Goal: Task Accomplishment & Management: Use online tool/utility

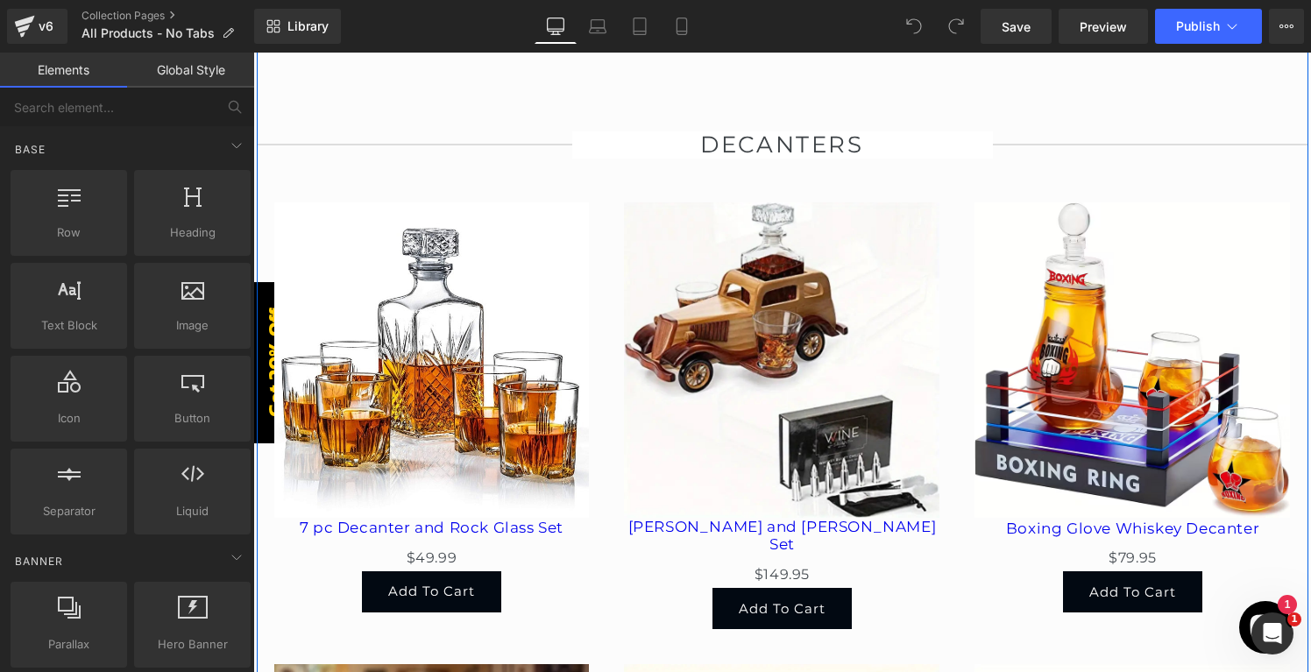
scroll to position [2938, 0]
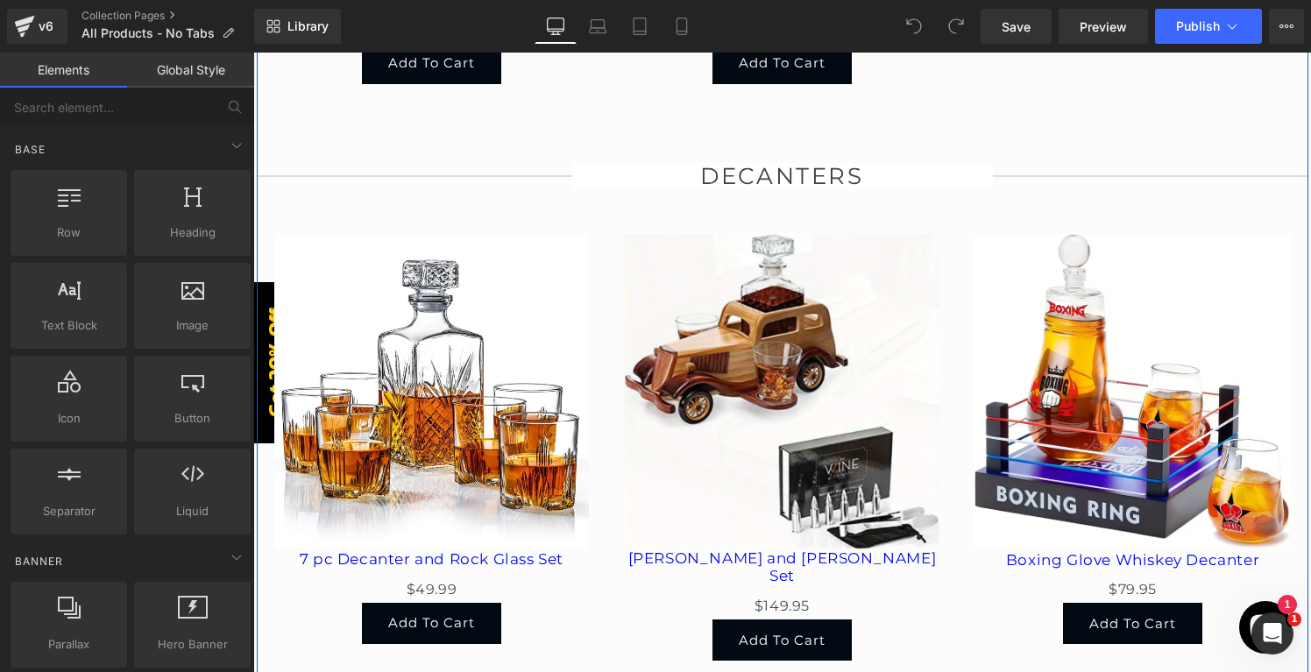
click at [820, 289] on img at bounding box center [781, 391] width 315 height 315
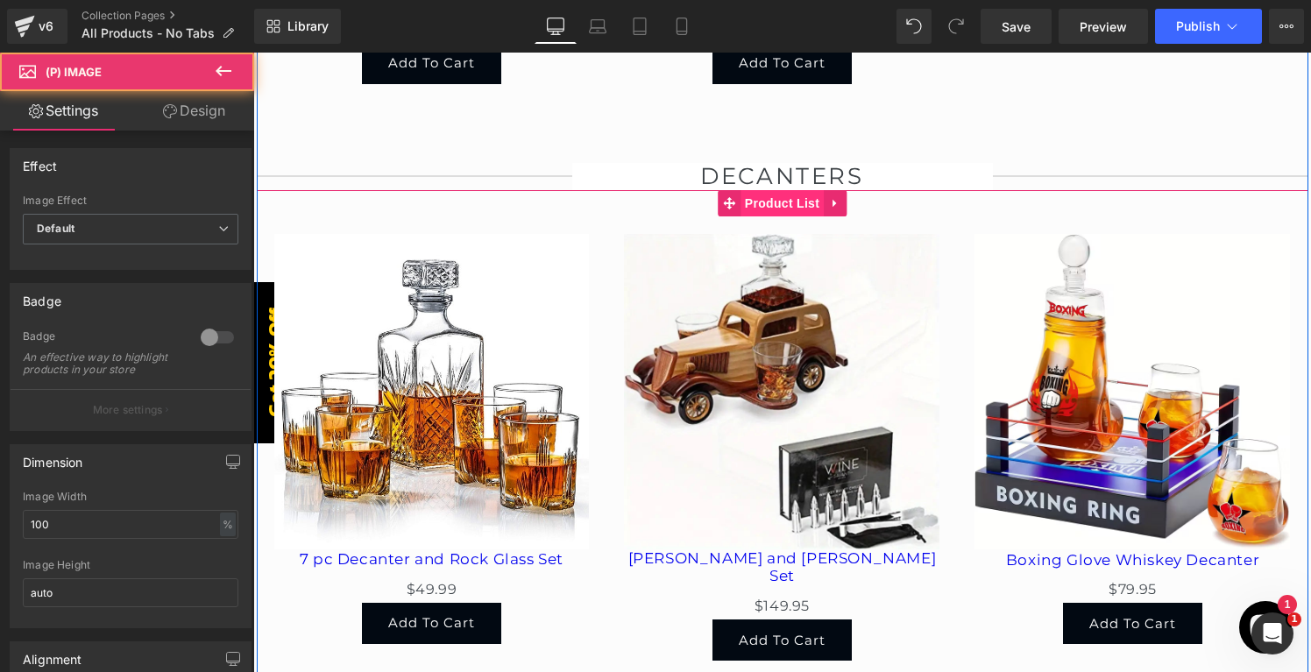
click at [791, 190] on span "Product List" at bounding box center [781, 203] width 83 height 26
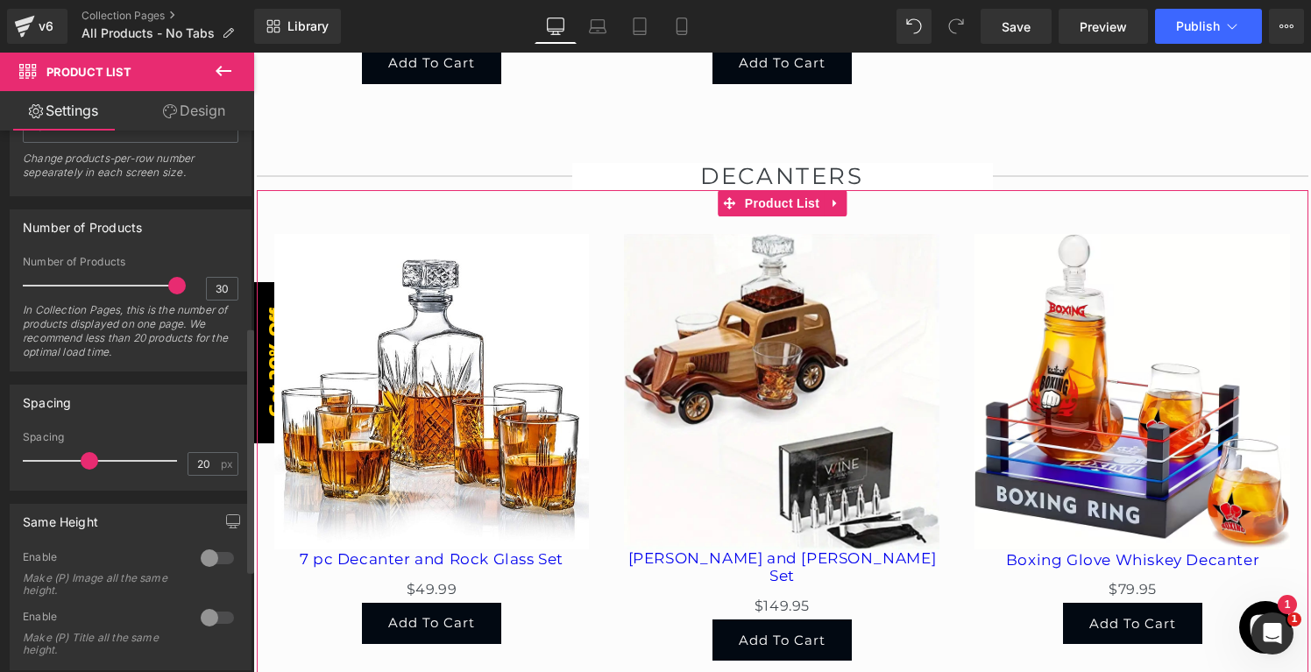
scroll to position [432, 0]
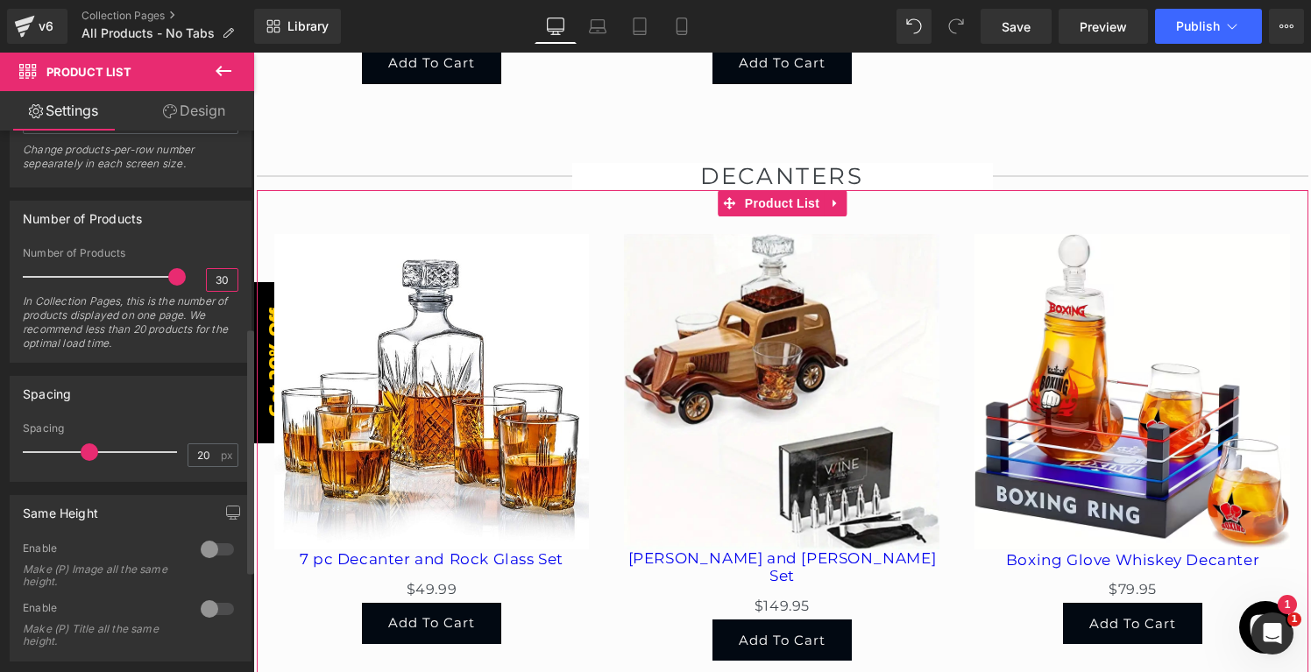
click at [213, 282] on input "30" at bounding box center [222, 280] width 31 height 22
click at [198, 285] on div "Number of Products 30 In Collection Pages, this is the number of products displ…" at bounding box center [131, 304] width 216 height 115
click at [218, 283] on input "30" at bounding box center [222, 280] width 31 height 22
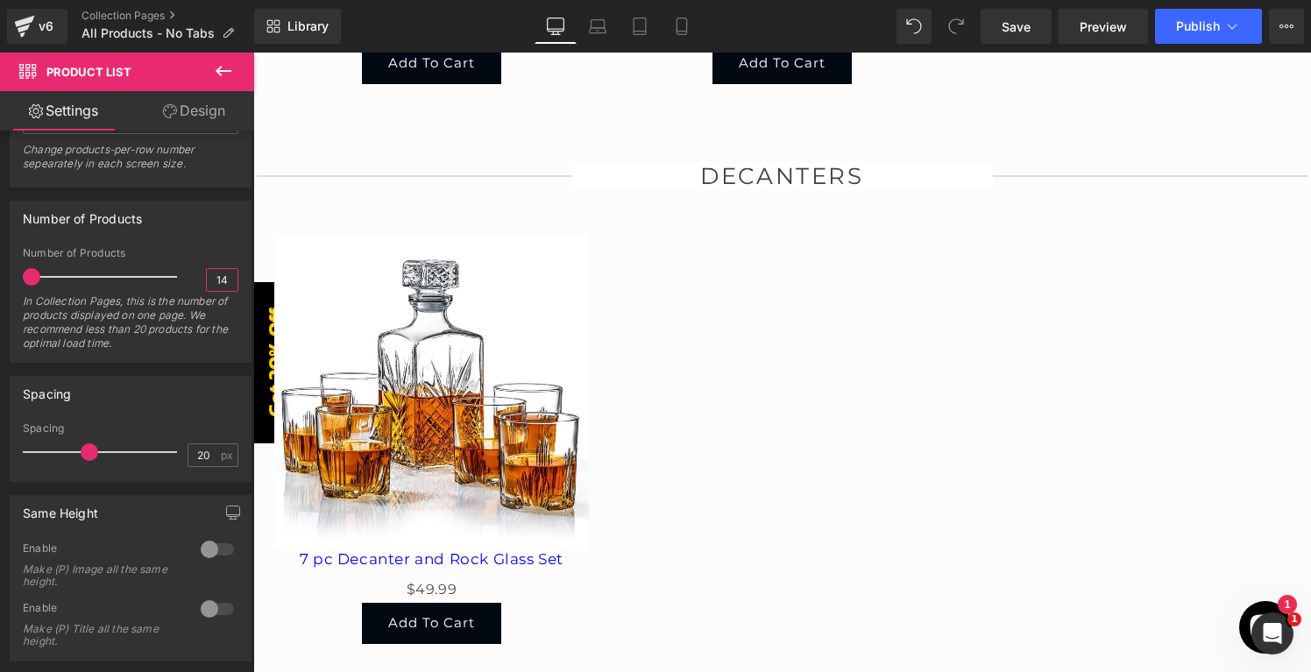
type input "1"
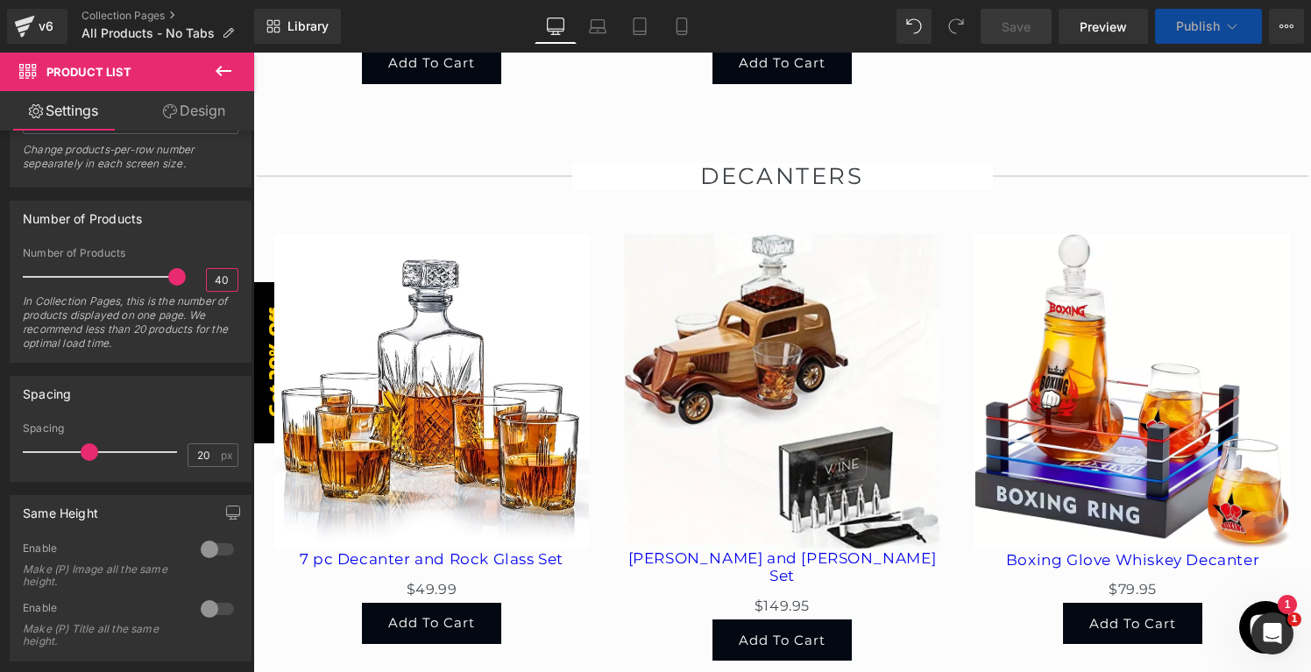
type input "40"
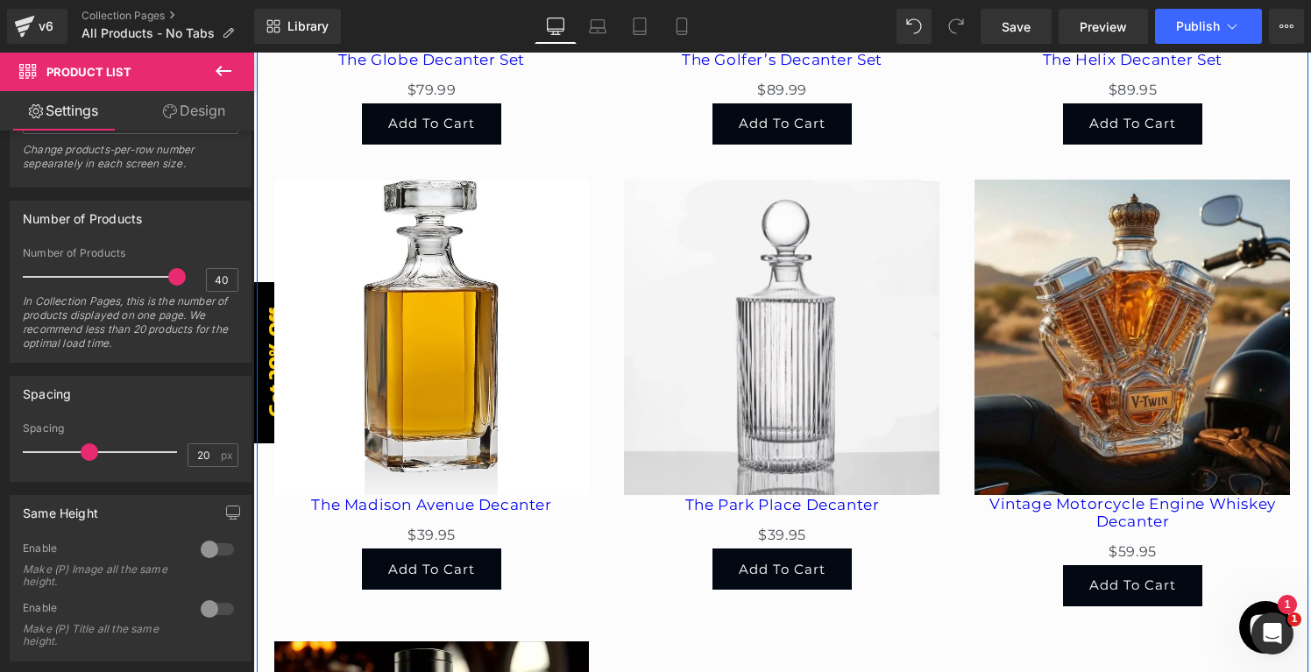
scroll to position [6925, 0]
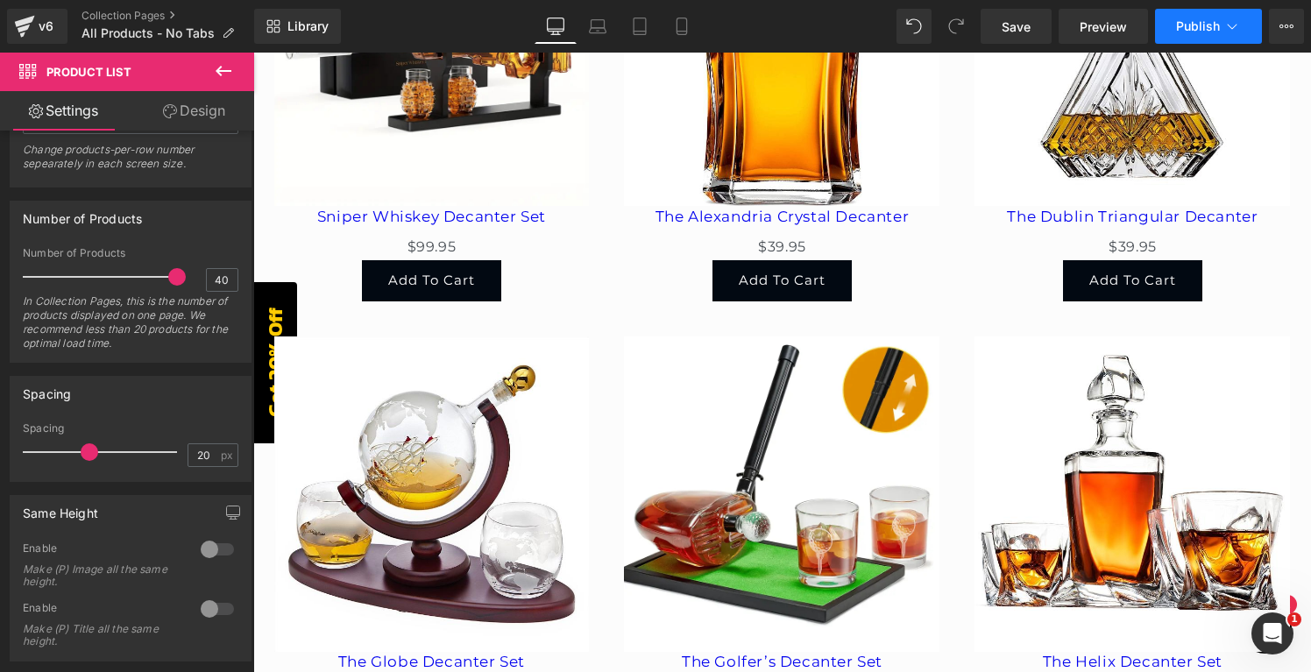
click at [1187, 28] on span "Publish" at bounding box center [1198, 26] width 44 height 14
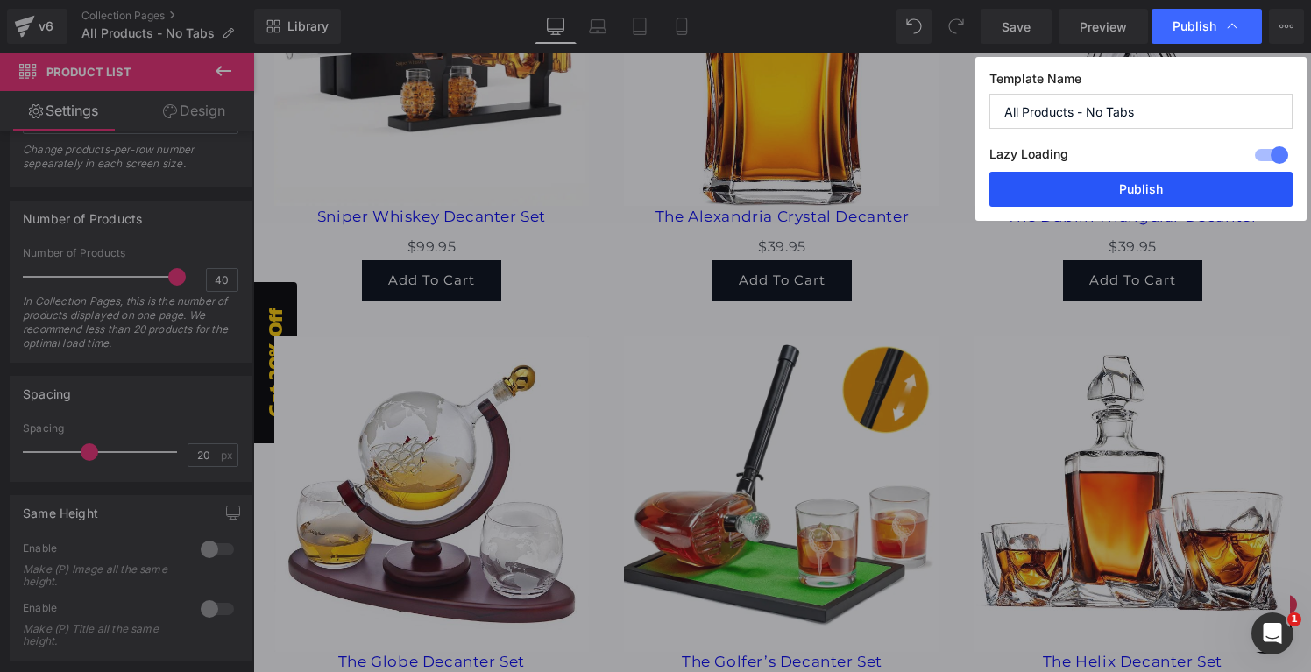
click at [1129, 196] on button "Publish" at bounding box center [1140, 189] width 303 height 35
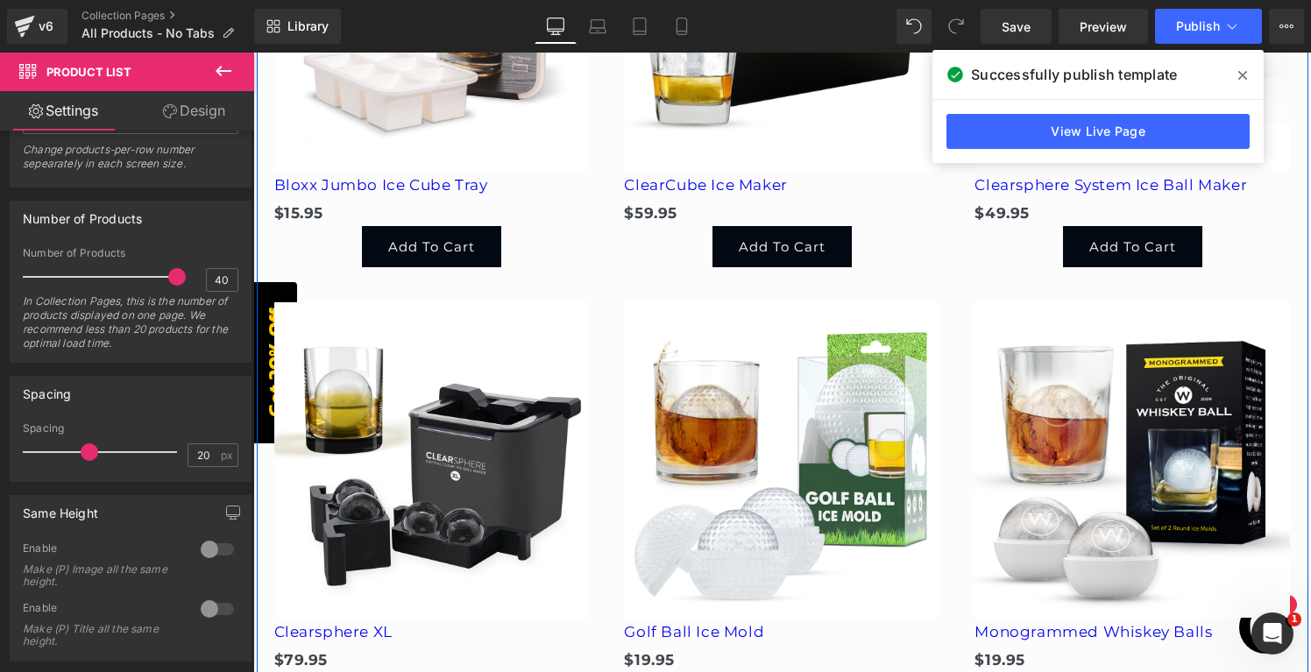
scroll to position [0, 0]
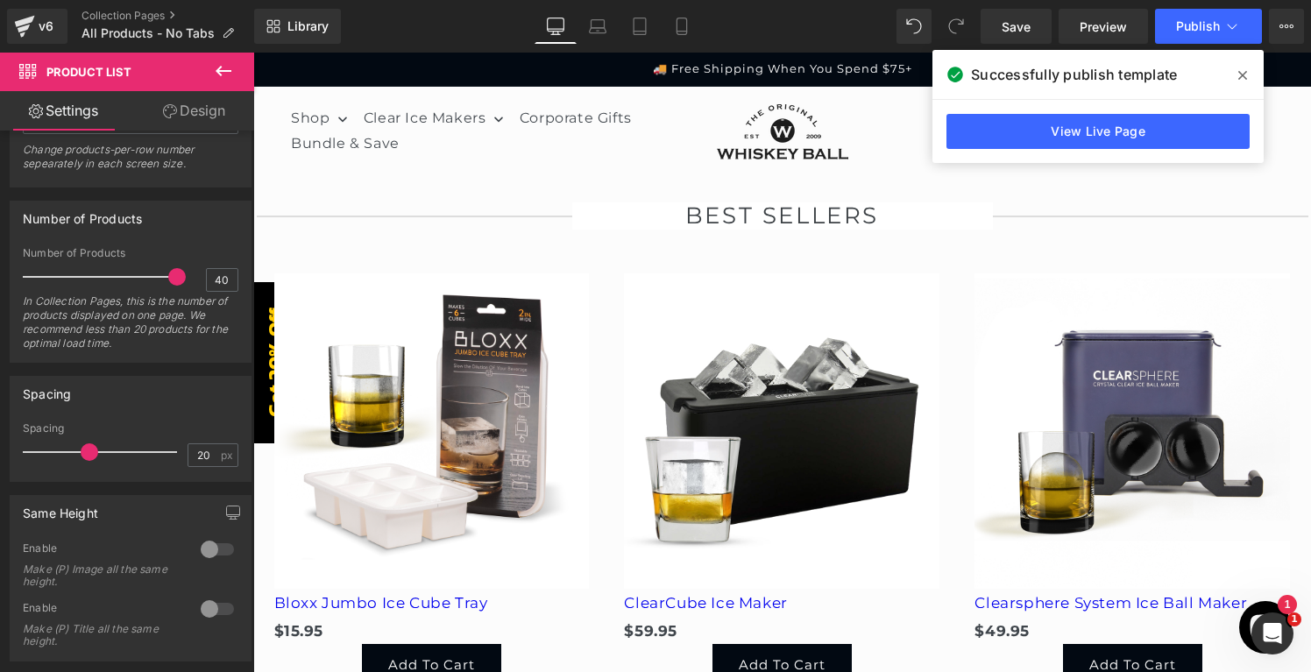
click at [1241, 73] on icon at bounding box center [1242, 75] width 9 height 14
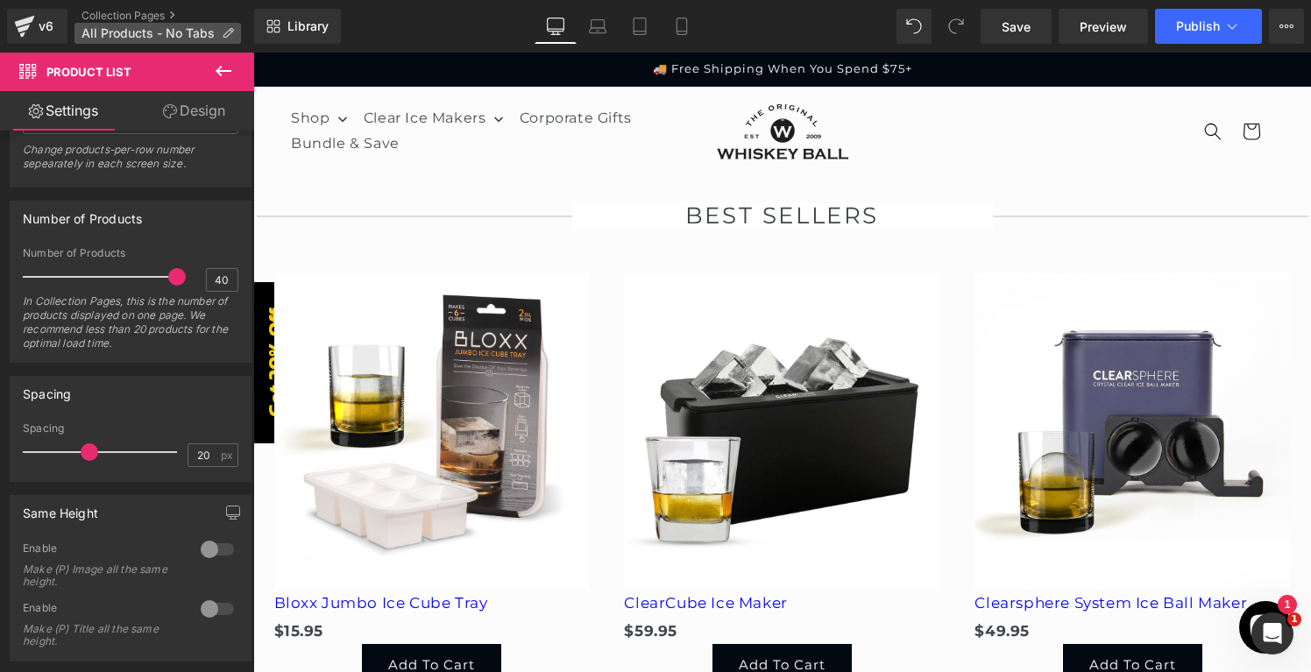
click at [107, 32] on span "All Products - No Tabs" at bounding box center [147, 33] width 133 height 14
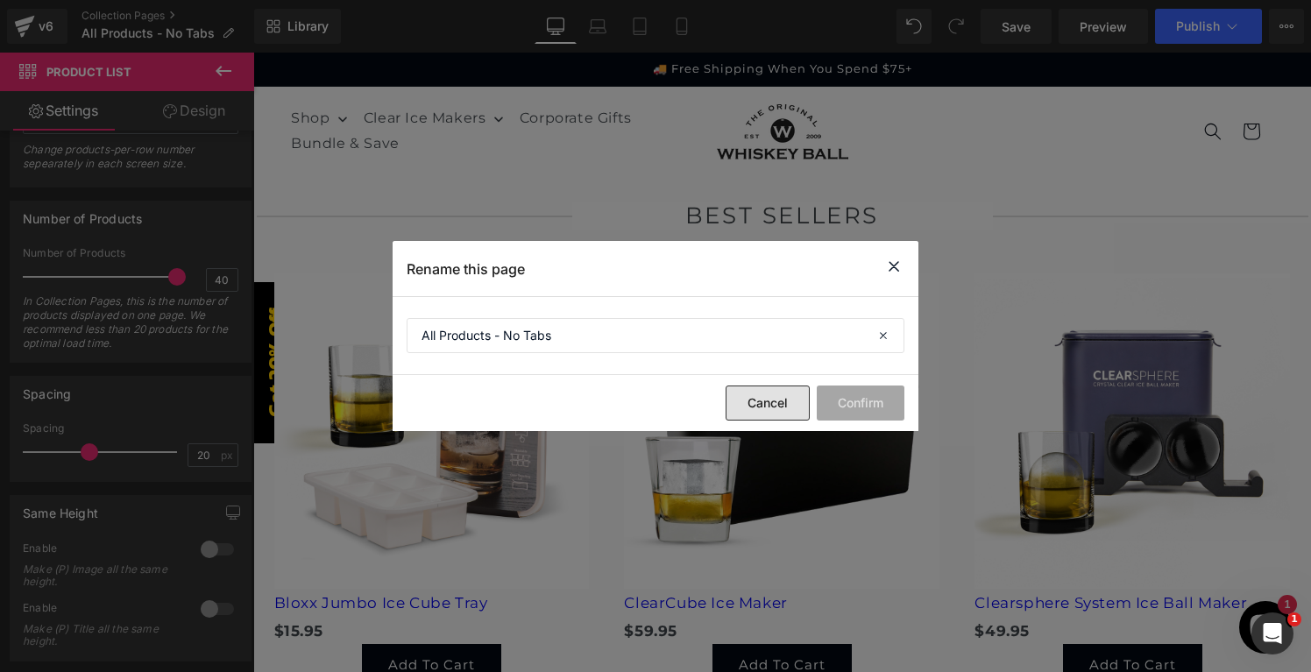
click at [754, 409] on button "Cancel" at bounding box center [767, 402] width 84 height 35
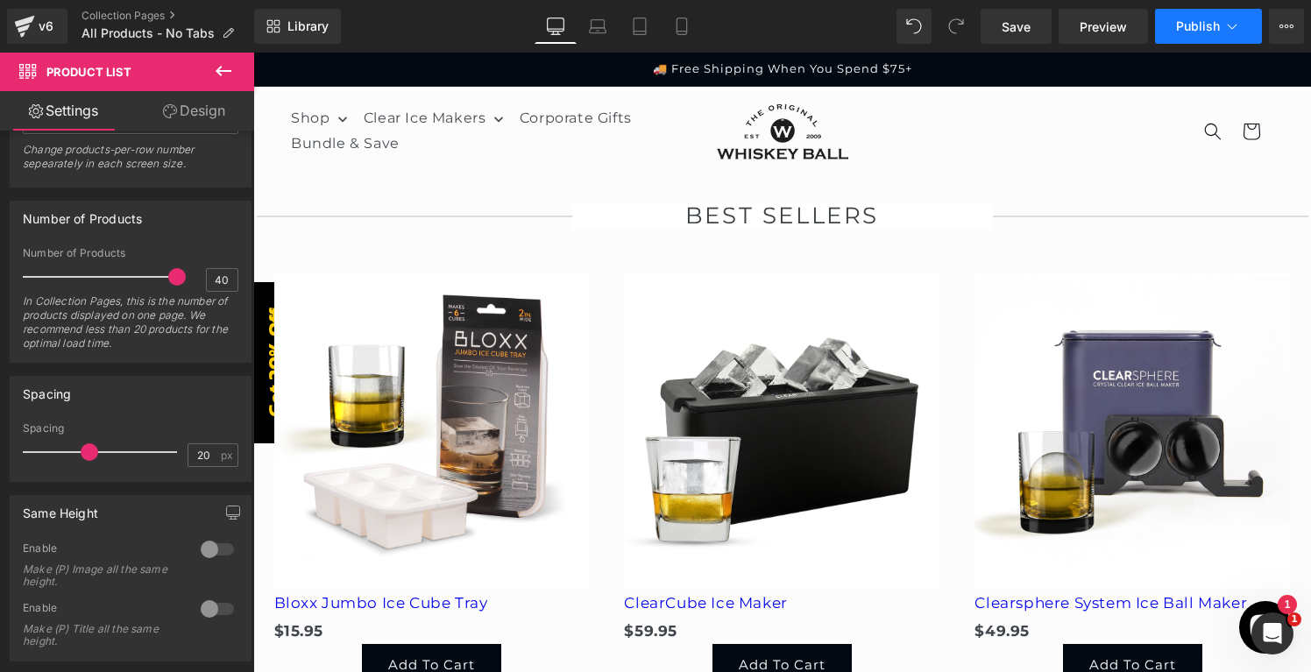
click at [1191, 27] on span "Publish" at bounding box center [1198, 26] width 44 height 14
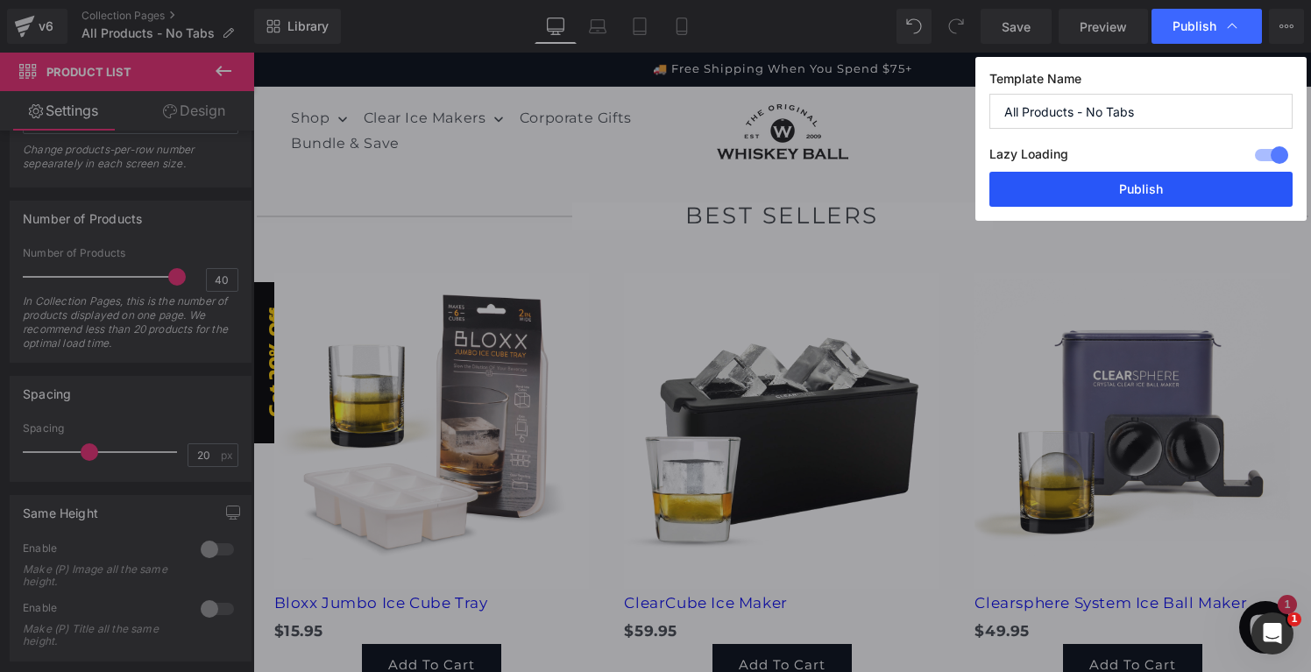
click at [1080, 190] on button "Publish" at bounding box center [1140, 189] width 303 height 35
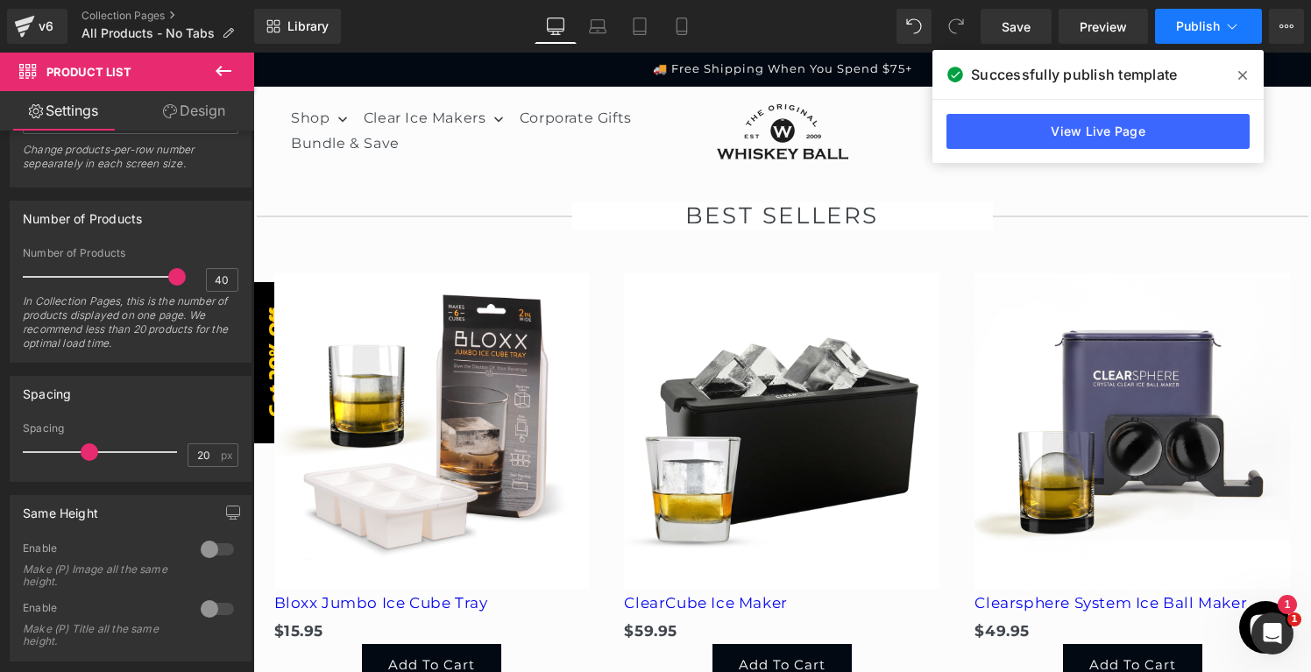
click at [1191, 37] on button "Publish" at bounding box center [1208, 26] width 107 height 35
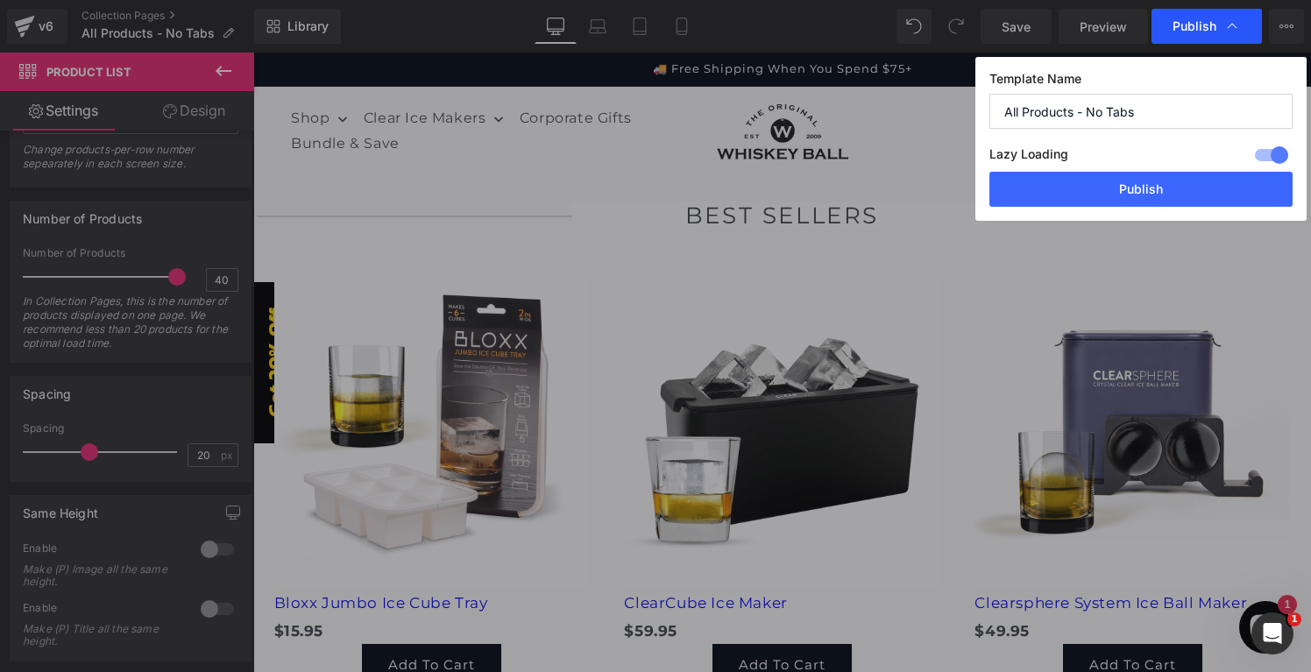
click at [1202, 23] on span "Publish" at bounding box center [1194, 26] width 44 height 16
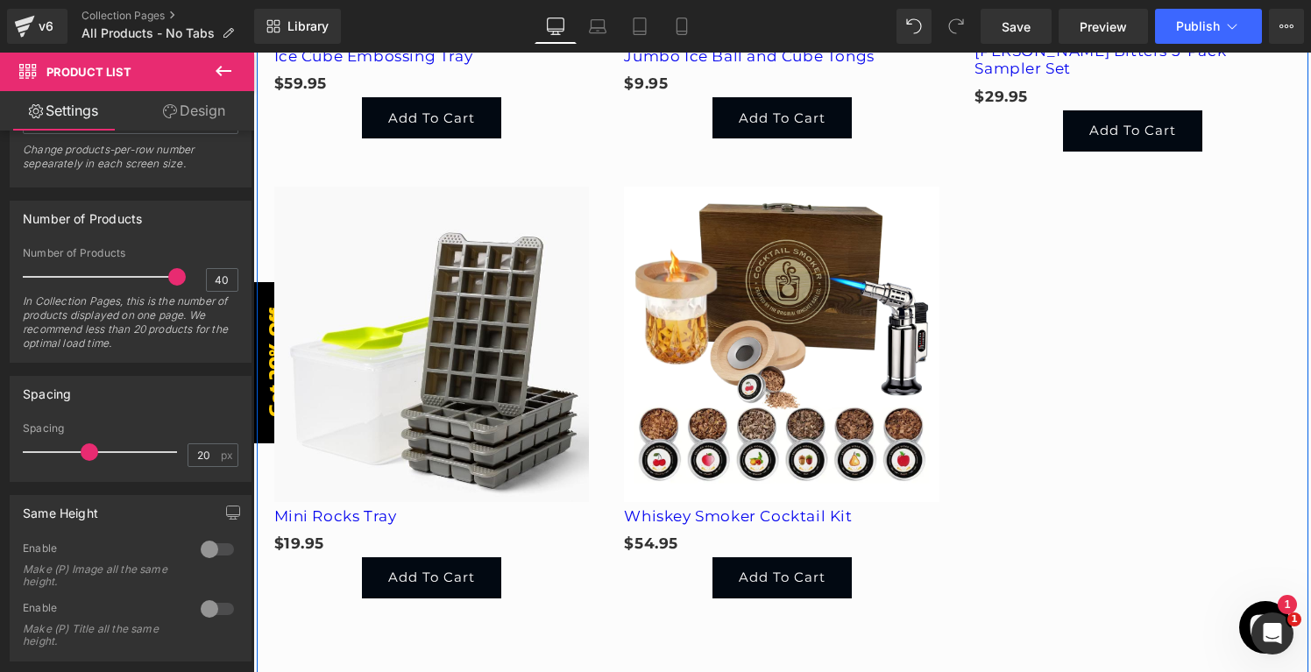
scroll to position [2437, 0]
